Goal: Check status

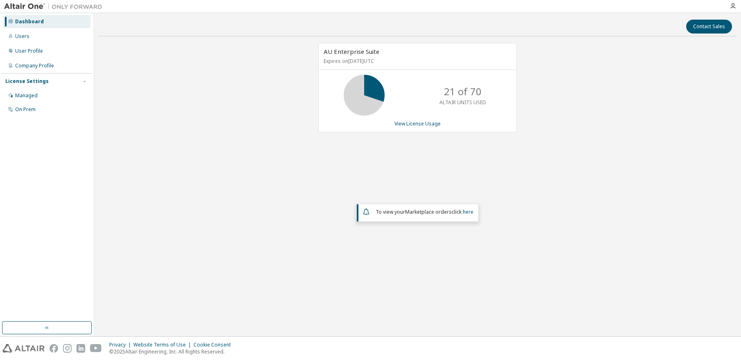
click at [220, 67] on div "AU Enterprise Suite Expires on [DATE] UTC 21 of 70 ALTAIR UNITS USED View Licen…" at bounding box center [417, 160] width 639 height 234
